Goal: Navigation & Orientation: Find specific page/section

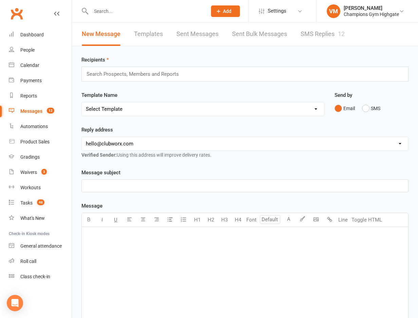
click at [325, 37] on link "SMS Replies 12" at bounding box center [323, 33] width 44 height 23
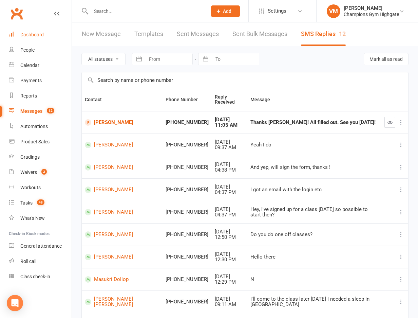
click at [46, 37] on link "Dashboard" at bounding box center [40, 34] width 63 height 15
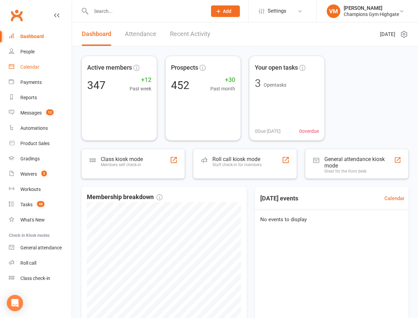
click at [30, 65] on div "Calendar" at bounding box center [29, 66] width 19 height 5
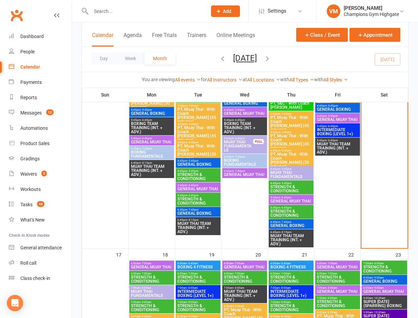
scroll to position [1136, 0]
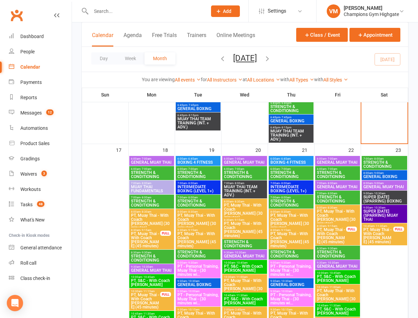
click at [148, 168] on span "- 7:00am" at bounding box center [145, 168] width 11 height 3
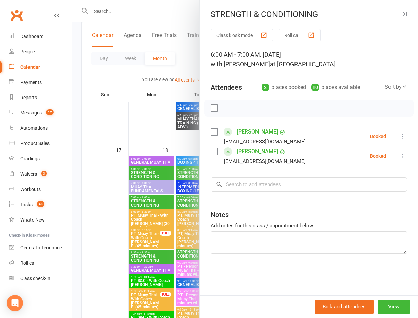
click at [141, 198] on div at bounding box center [245, 159] width 346 height 318
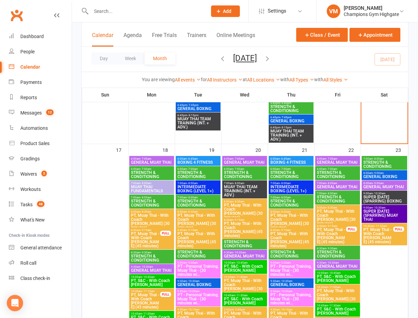
click at [141, 199] on span "STRENGTH & CONDITIONING" at bounding box center [152, 203] width 42 height 8
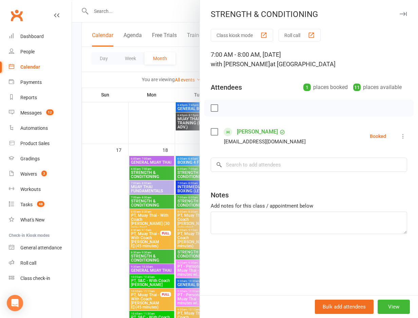
click at [255, 133] on link "[PERSON_NAME]" at bounding box center [257, 131] width 41 height 11
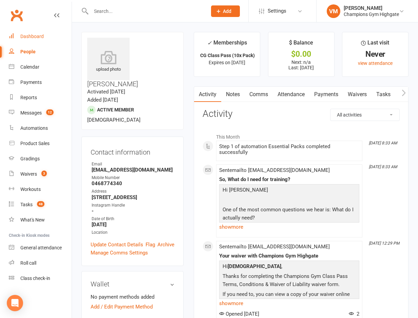
click at [34, 34] on div "Dashboard" at bounding box center [31, 36] width 23 height 5
